Goal: Information Seeking & Learning: Learn about a topic

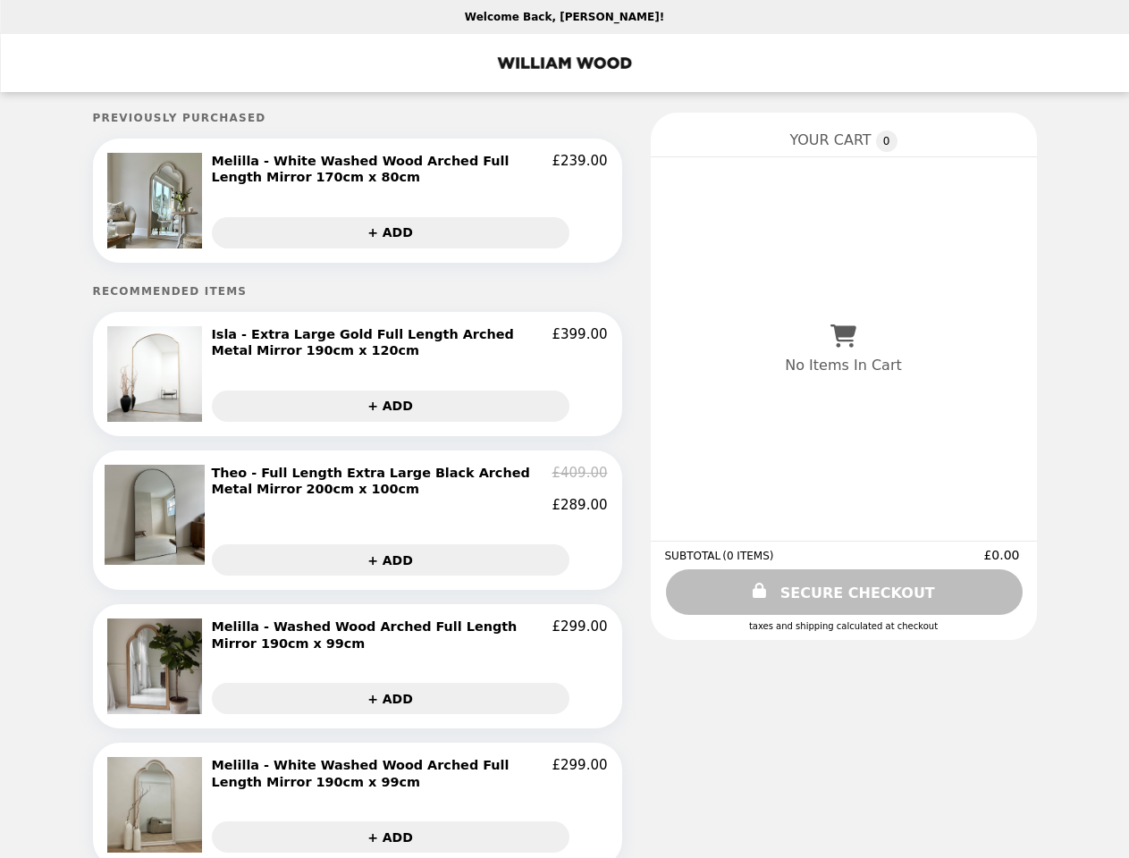
click at [157, 203] on img at bounding box center [157, 201] width 100 height 96
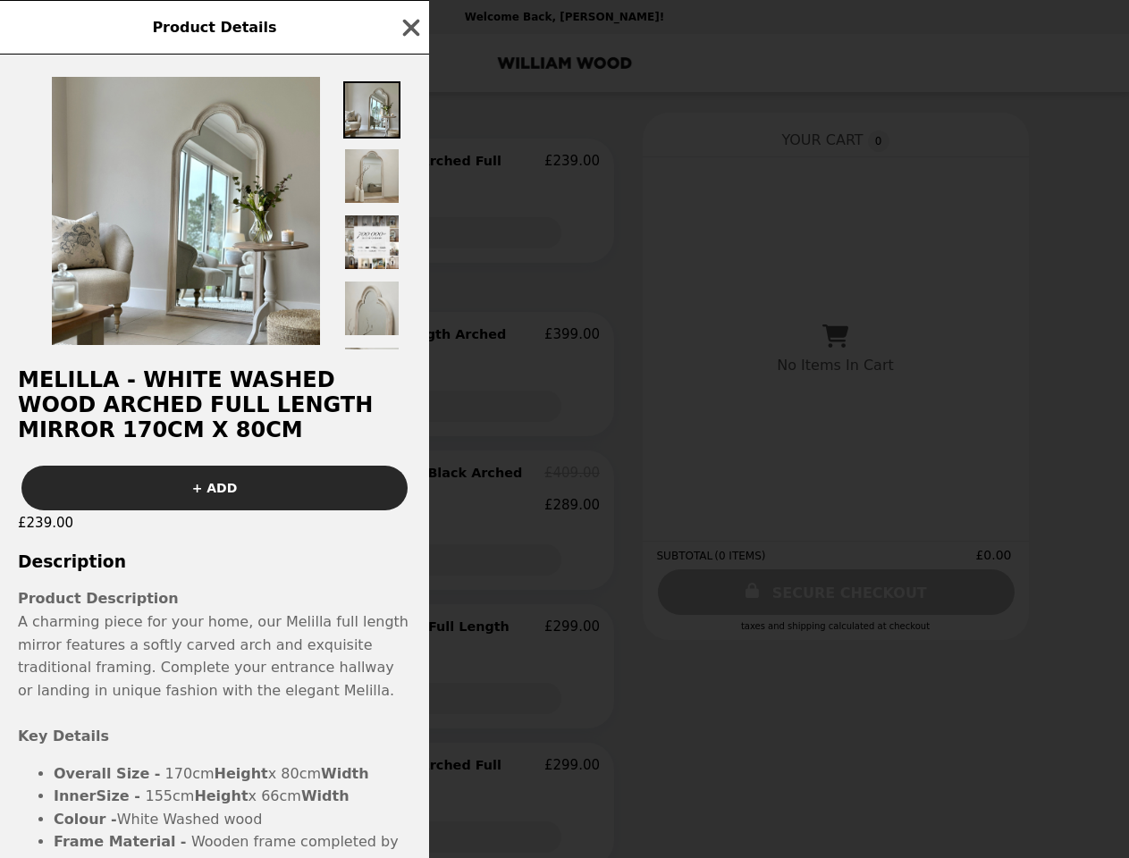
click at [409, 171] on div "Product Details Melilla - White Washed Wood Arched Full Length Mirror 170cm x 8…" at bounding box center [564, 429] width 1129 height 858
click at [390, 236] on img at bounding box center [371, 242] width 57 height 57
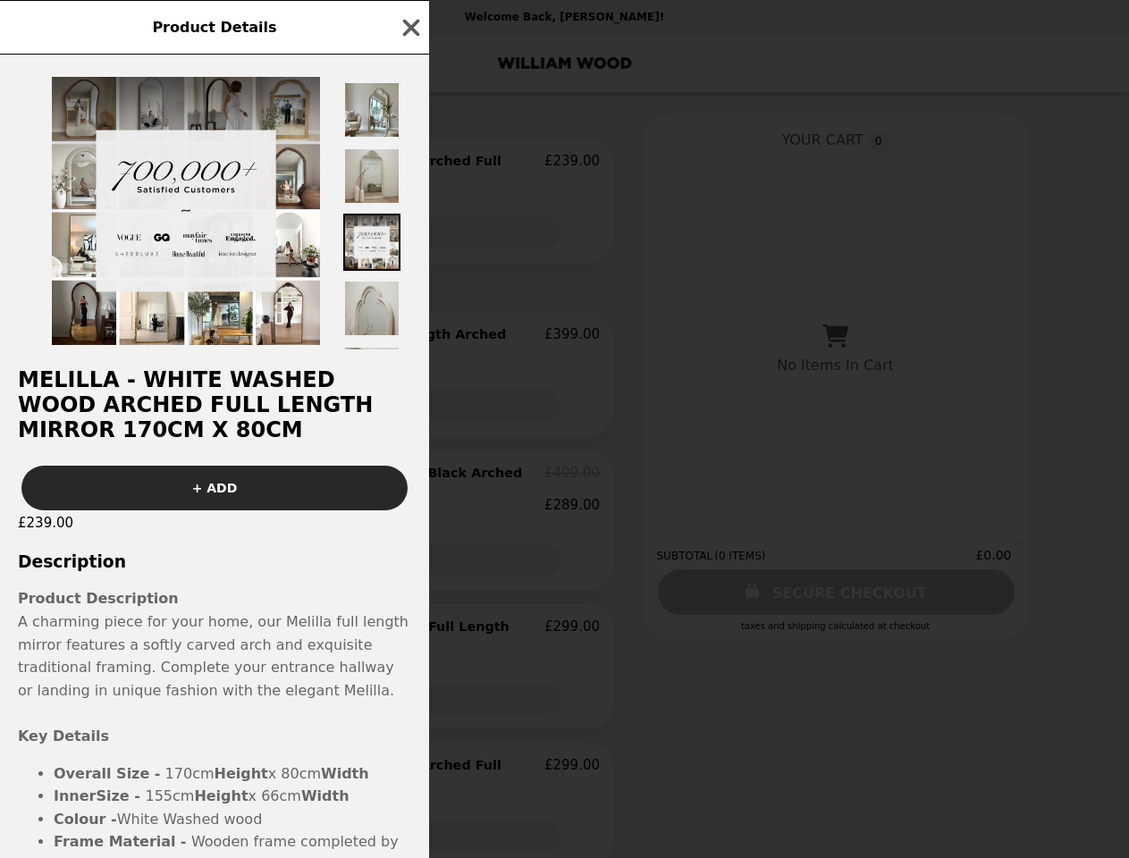
click at [157, 380] on h2 "Melilla - White Washed Wood Arched Full Length Mirror 170cm x 80cm" at bounding box center [214, 404] width 429 height 75
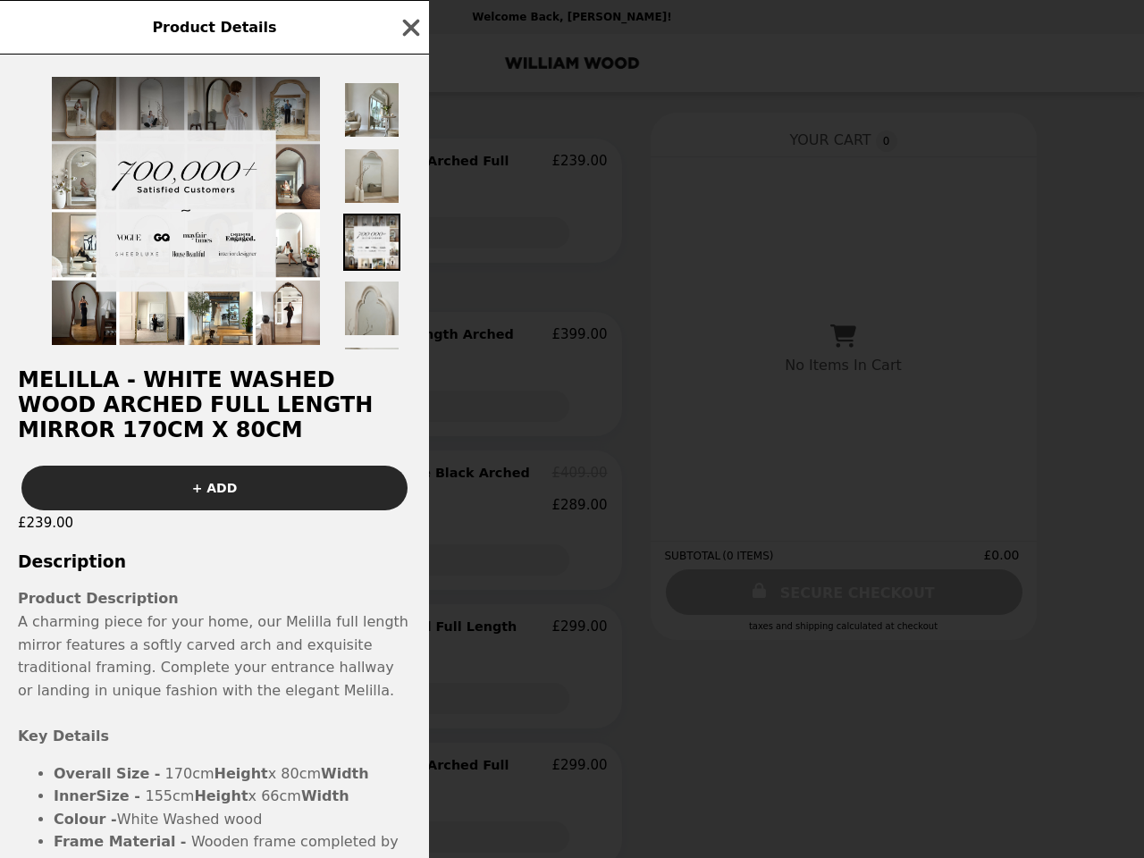
click at [409, 348] on div at bounding box center [214, 202] width 429 height 295
click at [390, 413] on div "Product Details Melilla - White Washed Wood Arched Full Length Mirror 170cm x 8…" at bounding box center [572, 429] width 1144 height 858
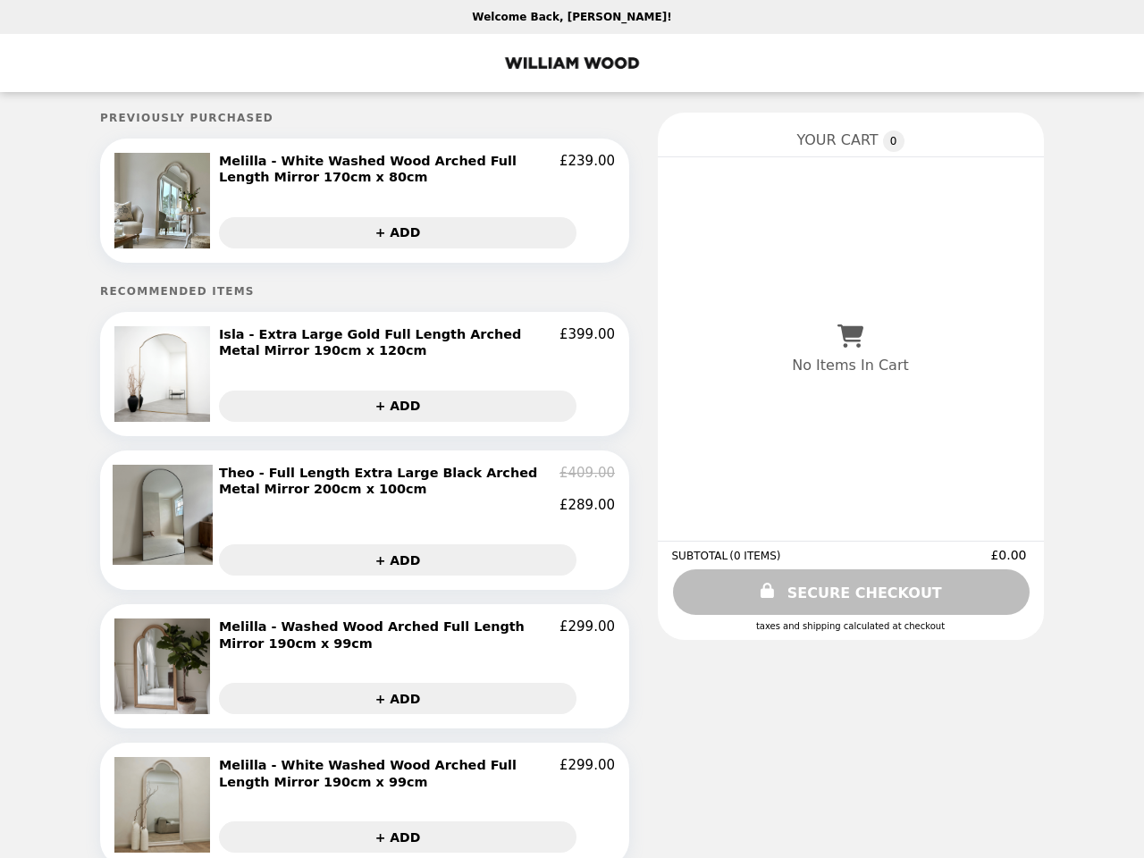
click at [157, 529] on img at bounding box center [165, 515] width 105 height 100
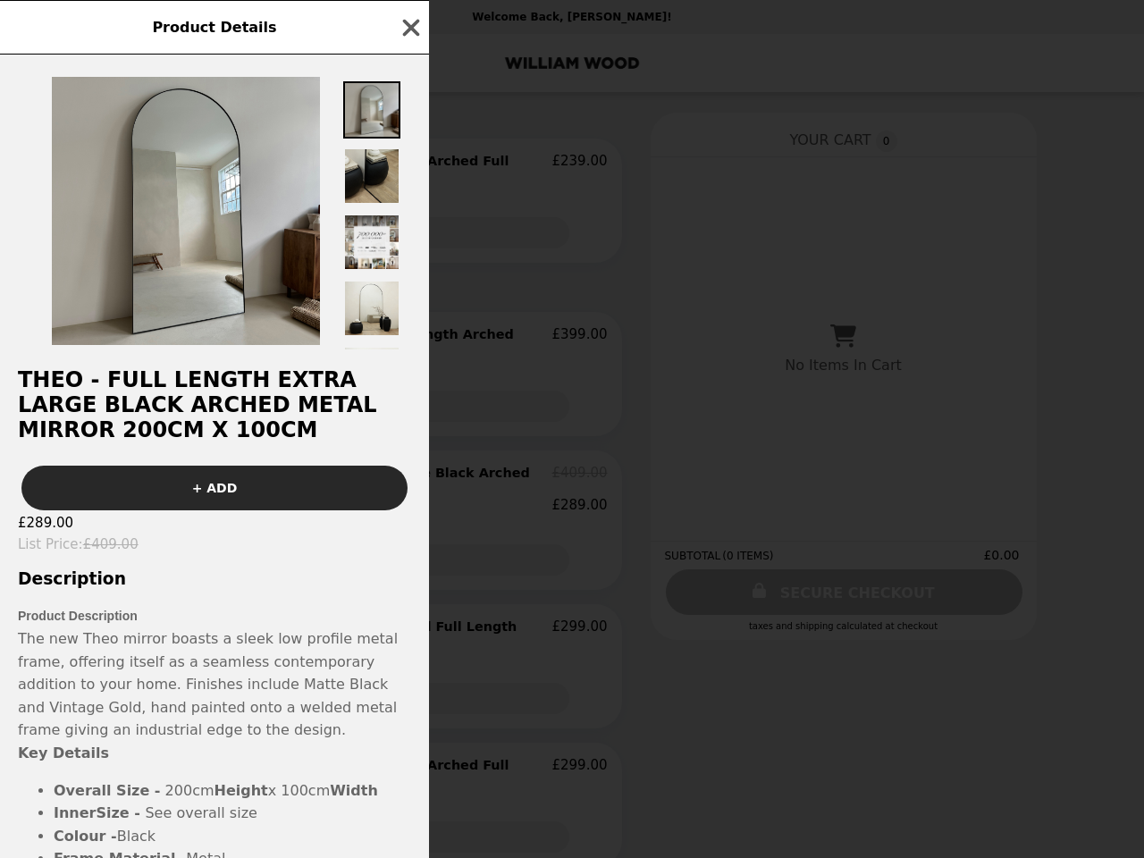
click at [409, 497] on div "Product Details Theo - Full Length Extra Large Black Arched Metal Mirror 200cm …" at bounding box center [572, 429] width 1144 height 858
click at [390, 570] on div "Theo - Full Length Extra Large Black Arched Metal Mirror 200cm x 100cm + ADD £2…" at bounding box center [214, 456] width 429 height 803
click at [157, 677] on span "The new Theo mirror boasts a sleek low profile metal frame, offering itself as …" at bounding box center [208, 684] width 380 height 108
